Goal: Task Accomplishment & Management: Manage account settings

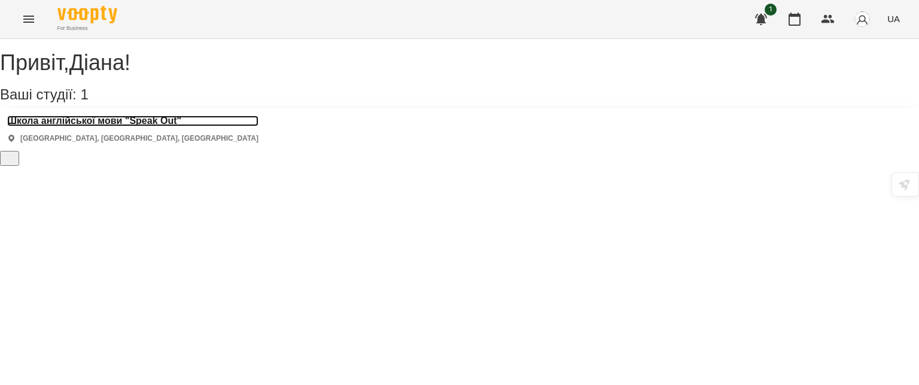
click at [155, 126] on h3 "Школа англійської мови "Speak Out"" at bounding box center [132, 121] width 251 height 11
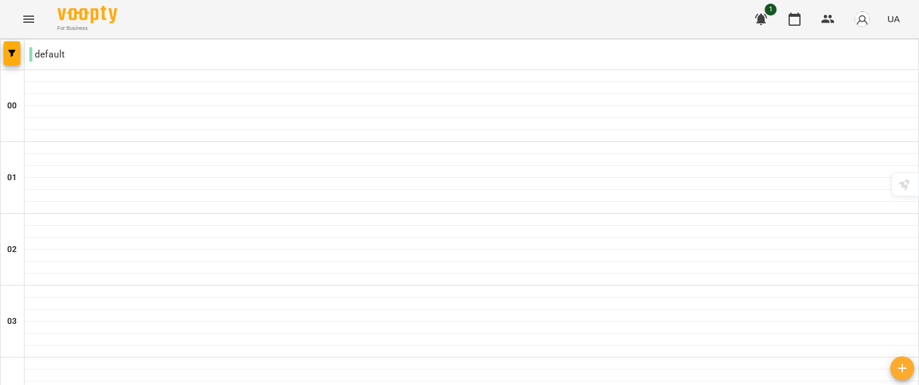
scroll to position [479, 0]
type input "**********"
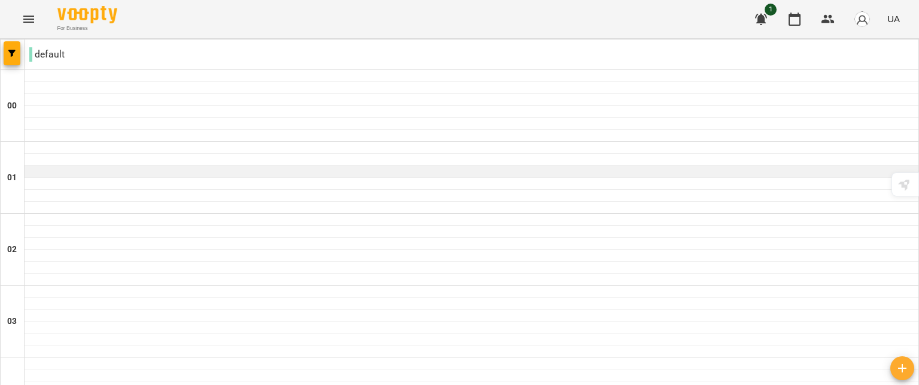
scroll to position [1335, 0]
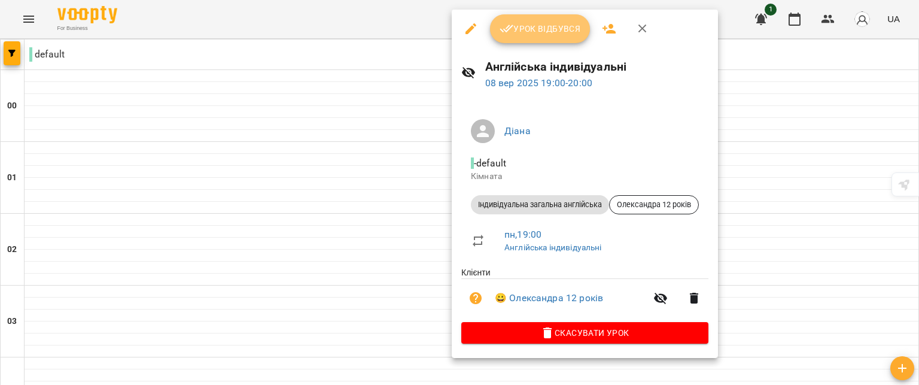
click at [516, 28] on span "Урок відбувся" at bounding box center [540, 29] width 81 height 14
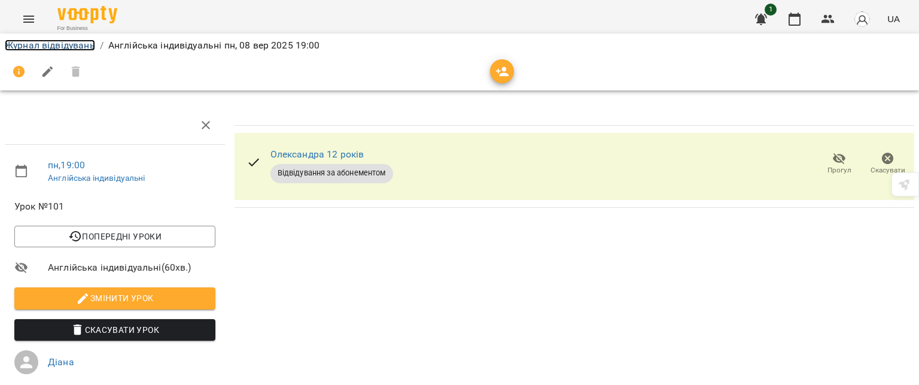
click at [78, 45] on link "Журнал відвідувань" at bounding box center [50, 45] width 90 height 11
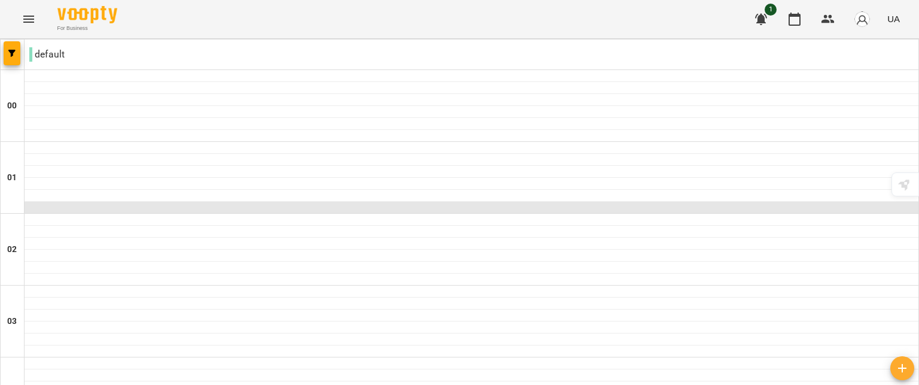
scroll to position [1278, 0]
